Goal: Task Accomplishment & Management: Manage account settings

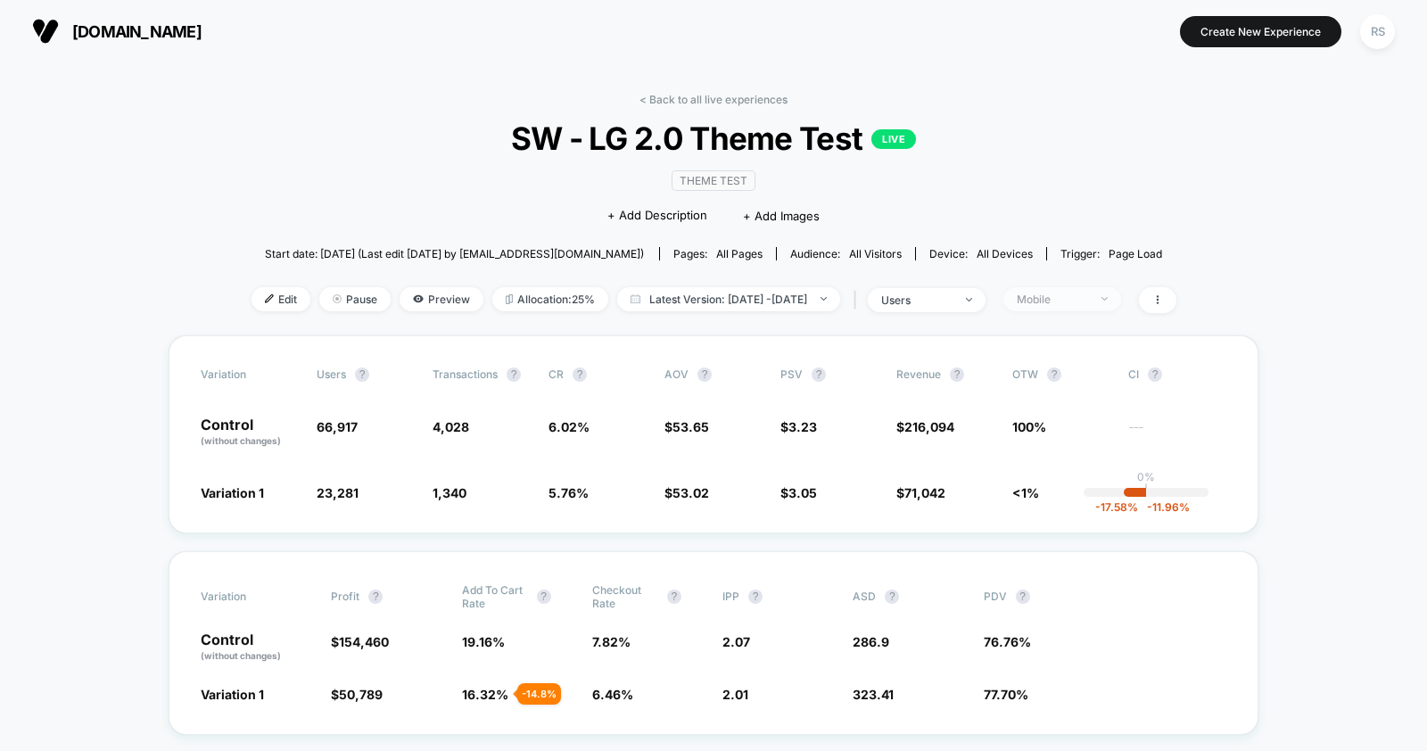
click at [1088, 294] on div "Mobile" at bounding box center [1051, 298] width 71 height 13
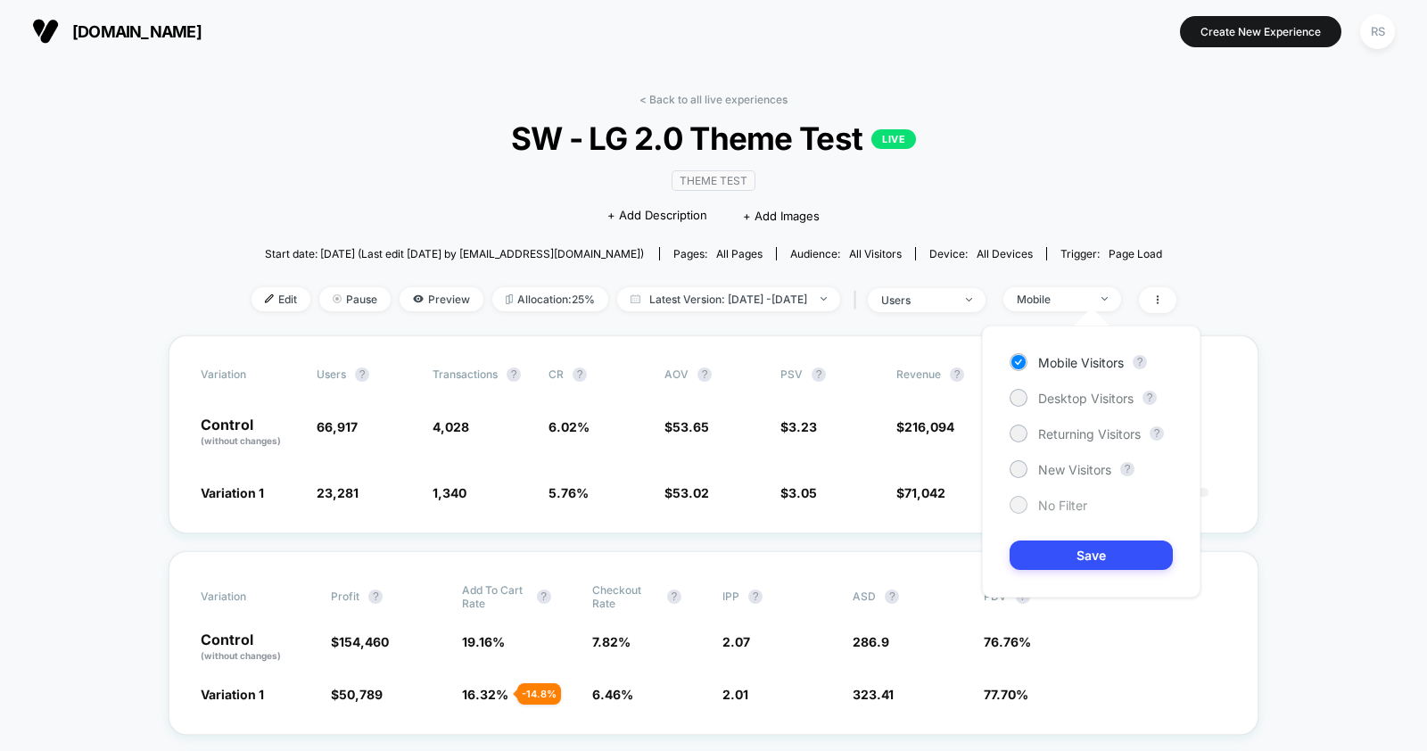
click at [1051, 502] on span "No Filter" at bounding box center [1062, 505] width 49 height 15
click at [1080, 555] on button "Save" at bounding box center [1090, 554] width 163 height 29
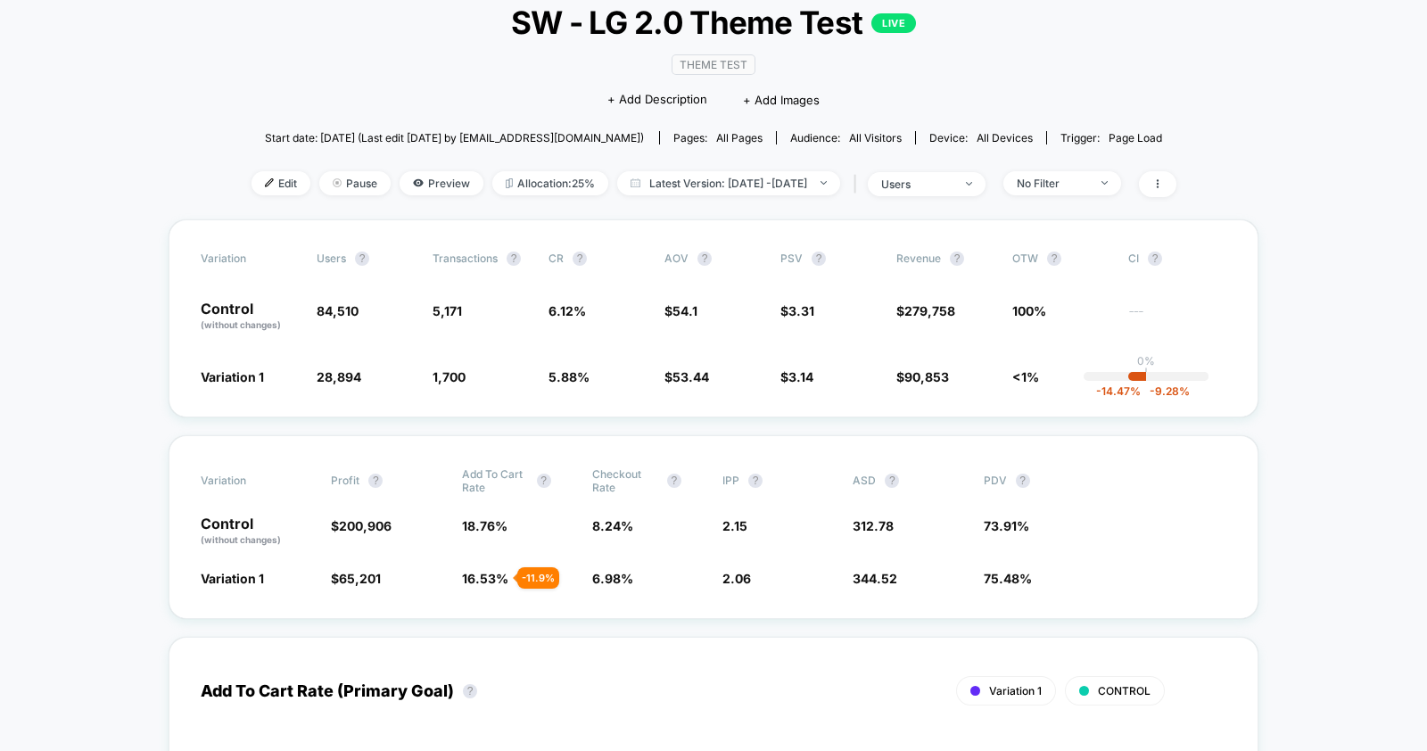
scroll to position [120, 0]
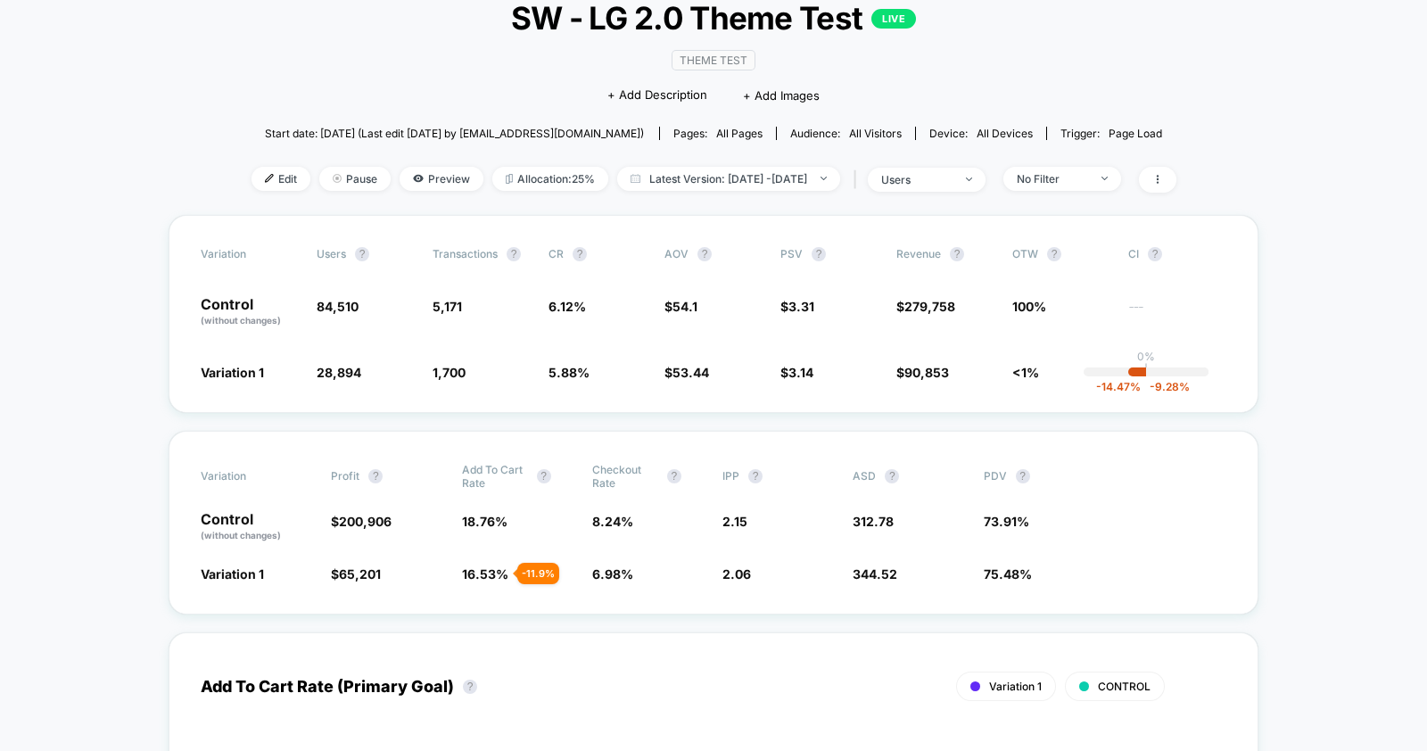
click at [1072, 189] on div "Edit Pause Preview Allocation: 25% Latest Version: [DATE] - [DATE] | users No F…" at bounding box center [713, 180] width 925 height 26
click at [1077, 175] on div "No Filter" at bounding box center [1051, 178] width 71 height 13
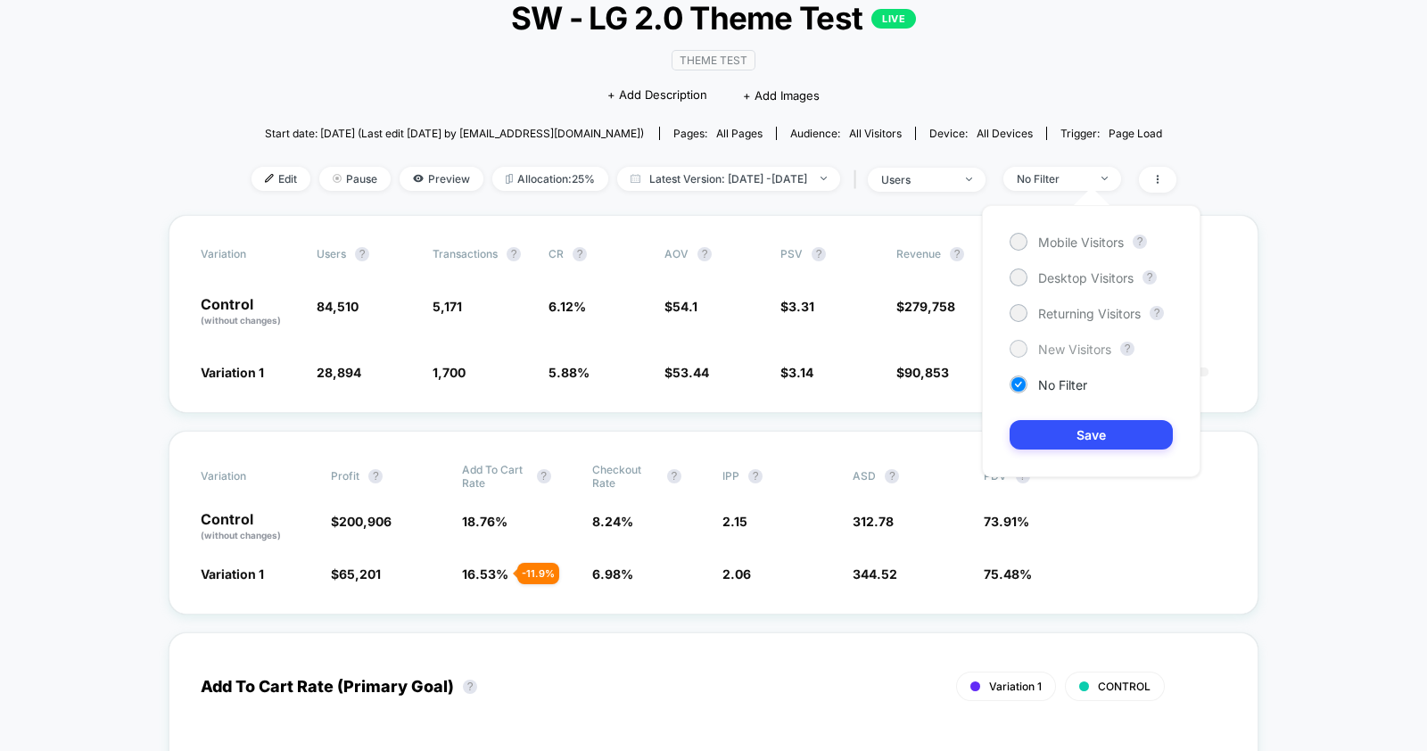
click at [1048, 349] on span "New Visitors" at bounding box center [1074, 348] width 73 height 15
click at [1062, 442] on button "Save" at bounding box center [1090, 434] width 163 height 29
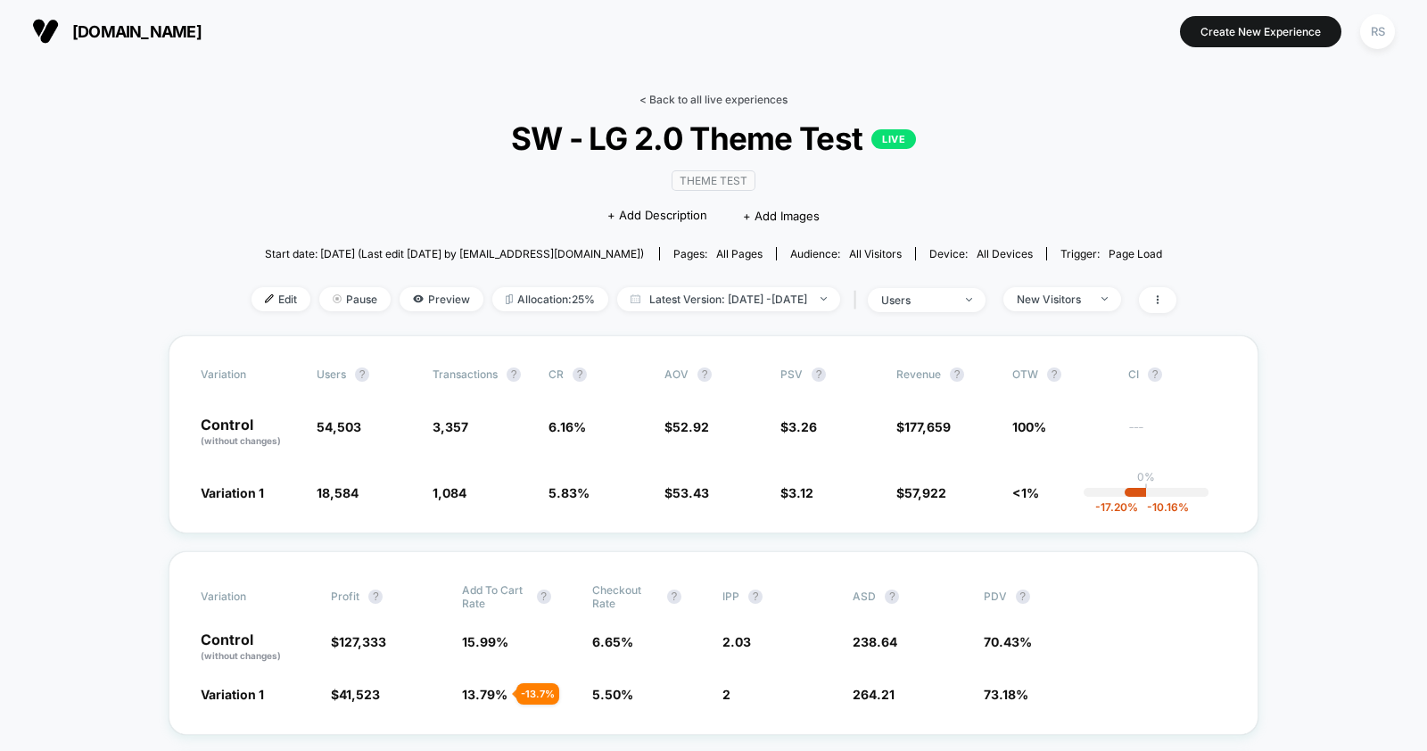
click at [712, 93] on link "< Back to all live experiences" at bounding box center [713, 99] width 148 height 13
